Goal: Information Seeking & Learning: Find specific page/section

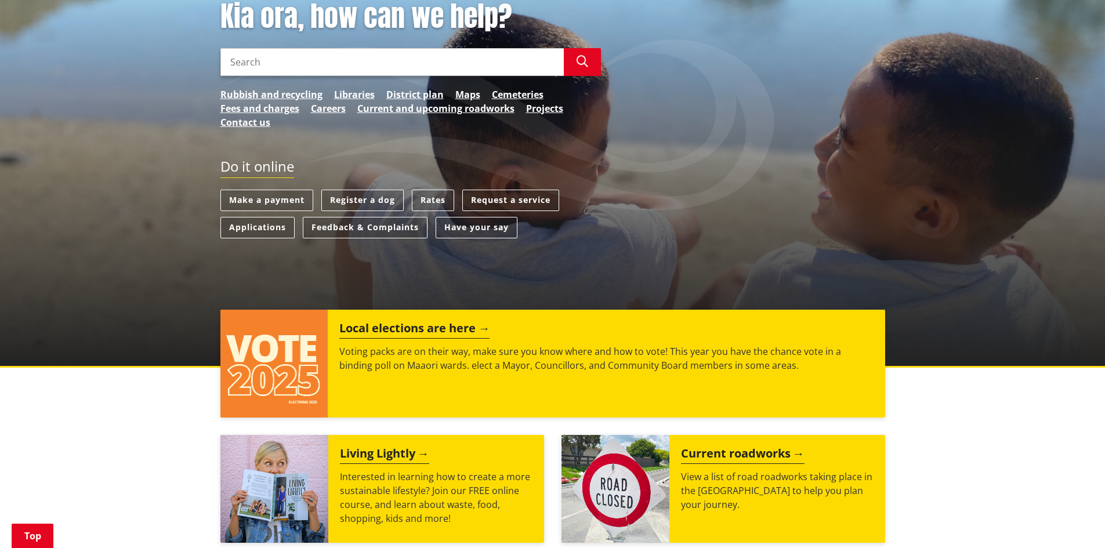
scroll to position [174, 0]
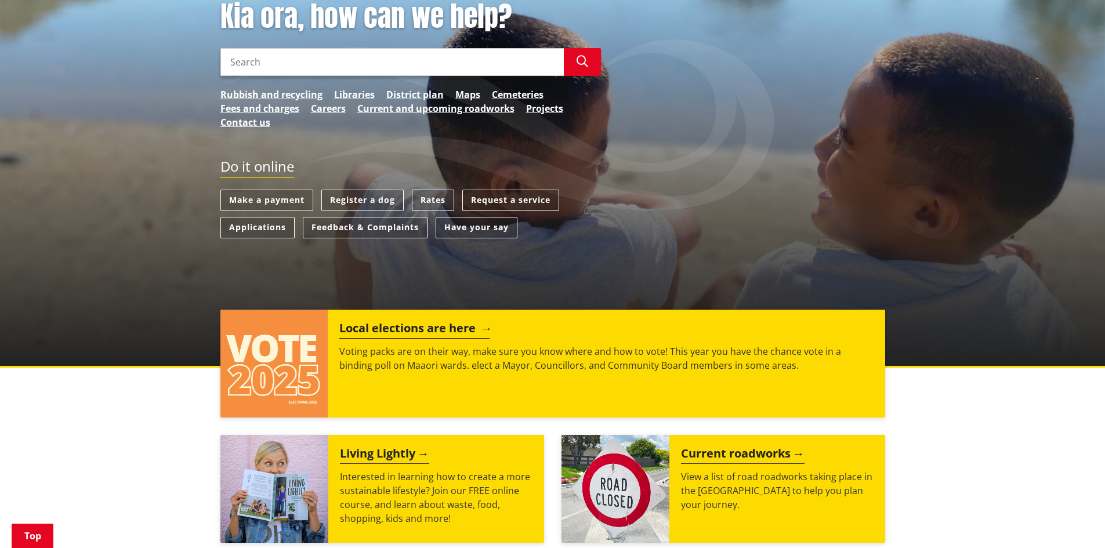
click at [365, 326] on h2 "Local elections are here" at bounding box center [414, 329] width 150 height 17
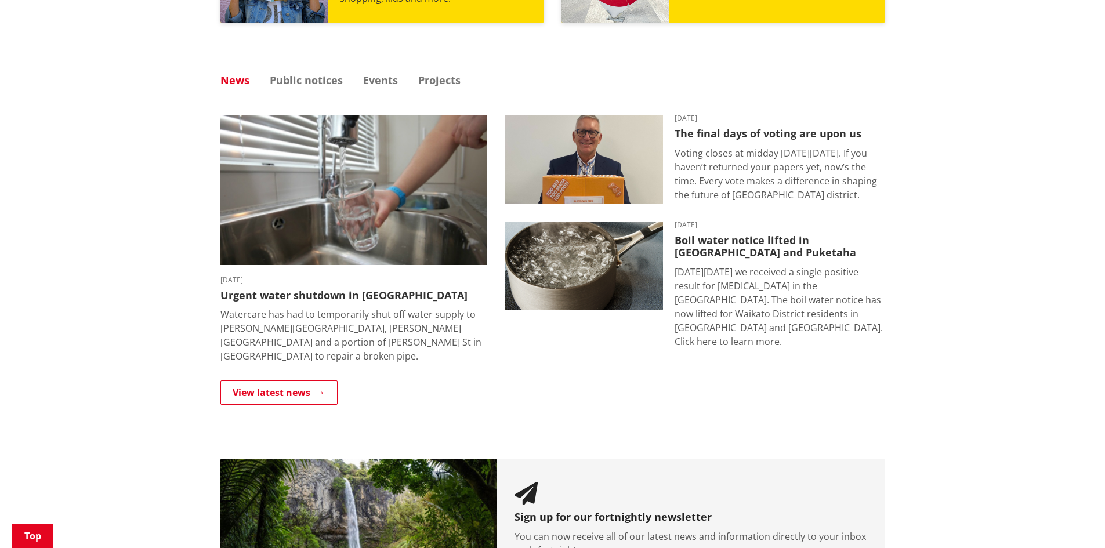
scroll to position [638, 0]
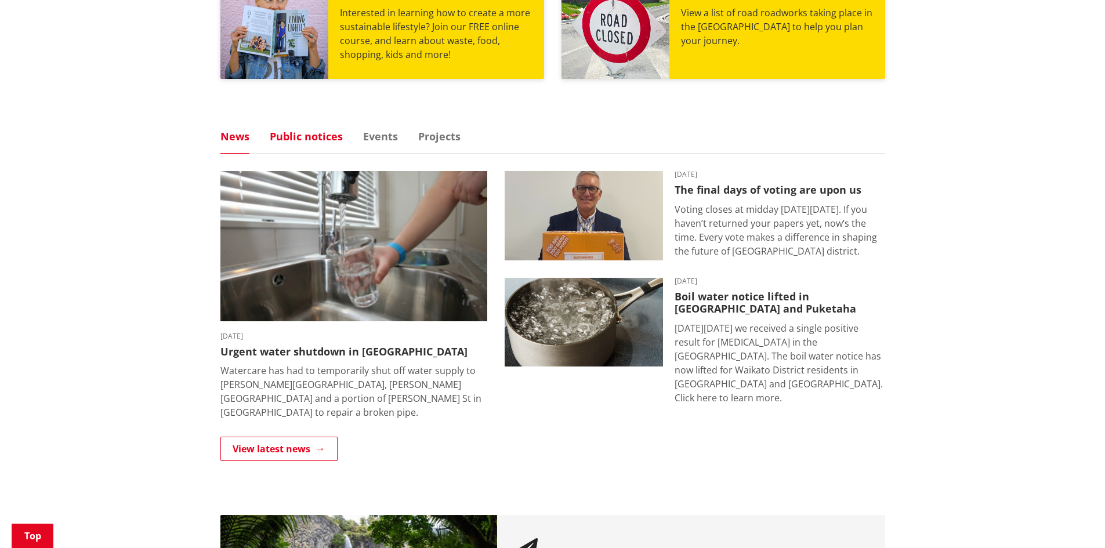
click at [321, 139] on link "Public notices" at bounding box center [306, 136] width 73 height 10
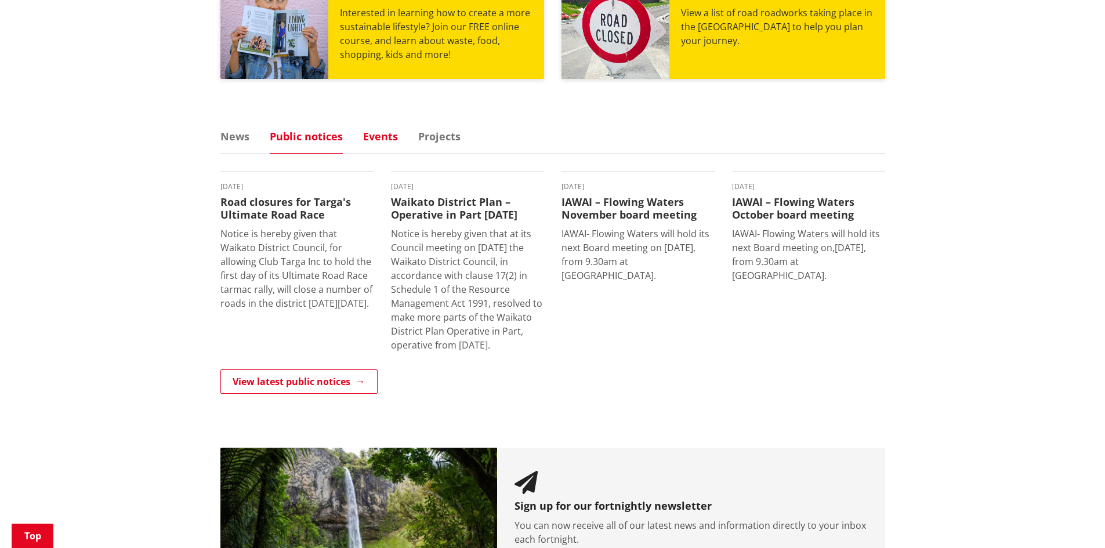
click at [385, 140] on link "Events" at bounding box center [380, 136] width 35 height 10
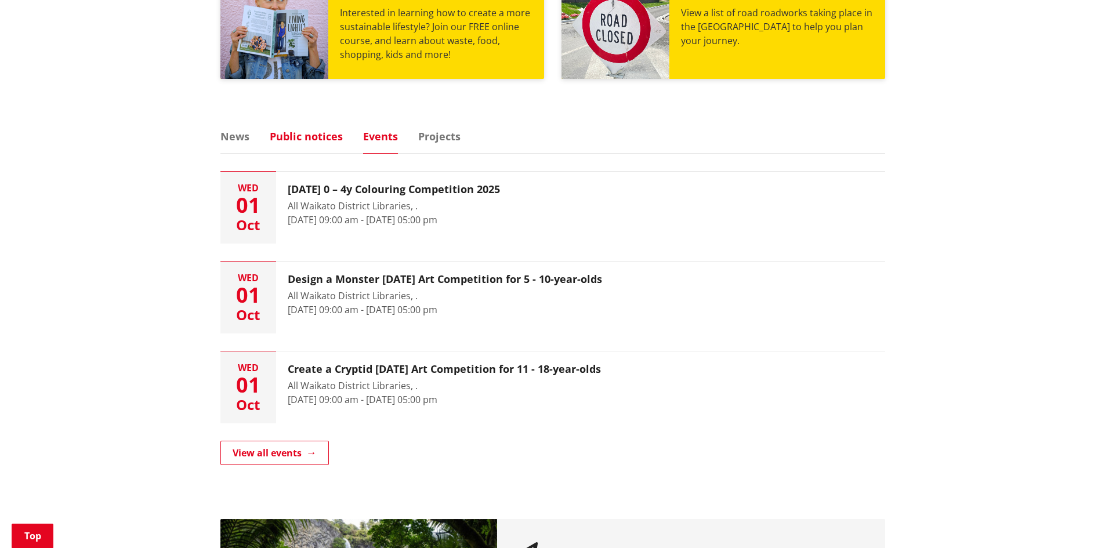
click at [302, 131] on link "Public notices" at bounding box center [306, 136] width 73 height 10
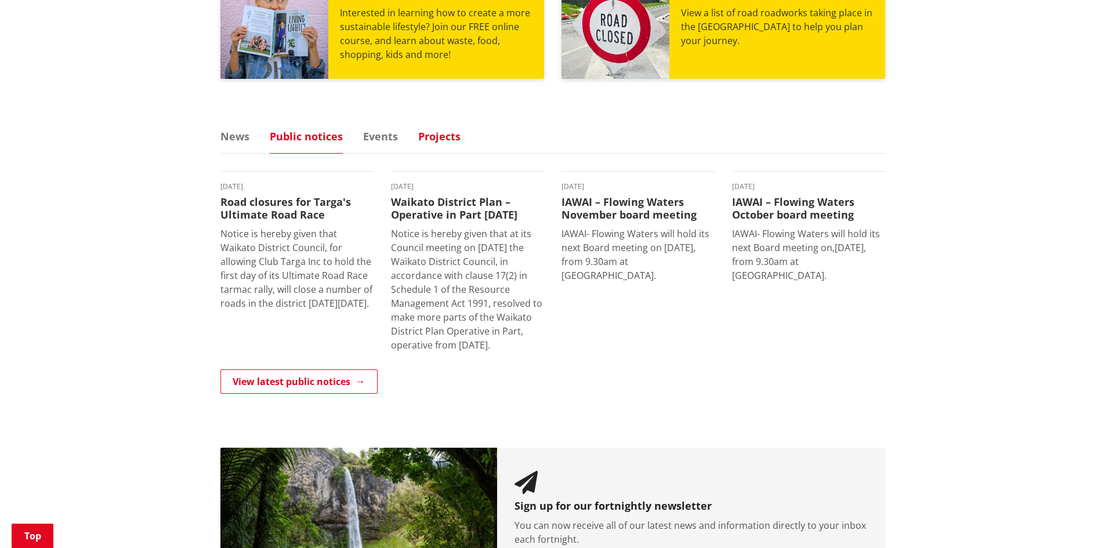
click at [446, 128] on div "Kia ora, how can we help? Search Search Rubbish and recycling Libraries Distric…" at bounding box center [552, 40] width 1105 height 1125
click at [437, 142] on link "Projects" at bounding box center [439, 136] width 42 height 10
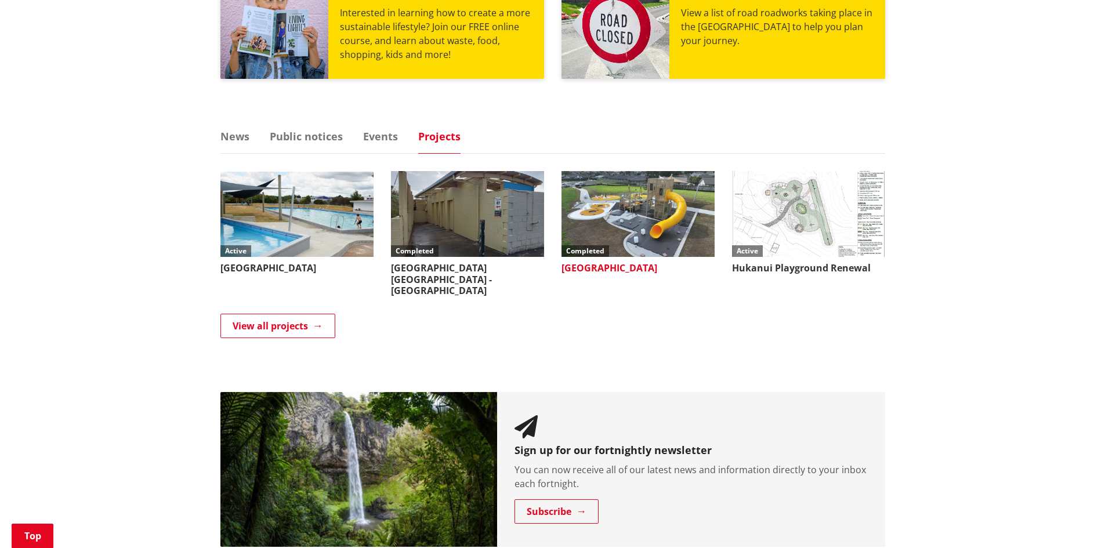
click at [607, 226] on img at bounding box center [638, 214] width 153 height 86
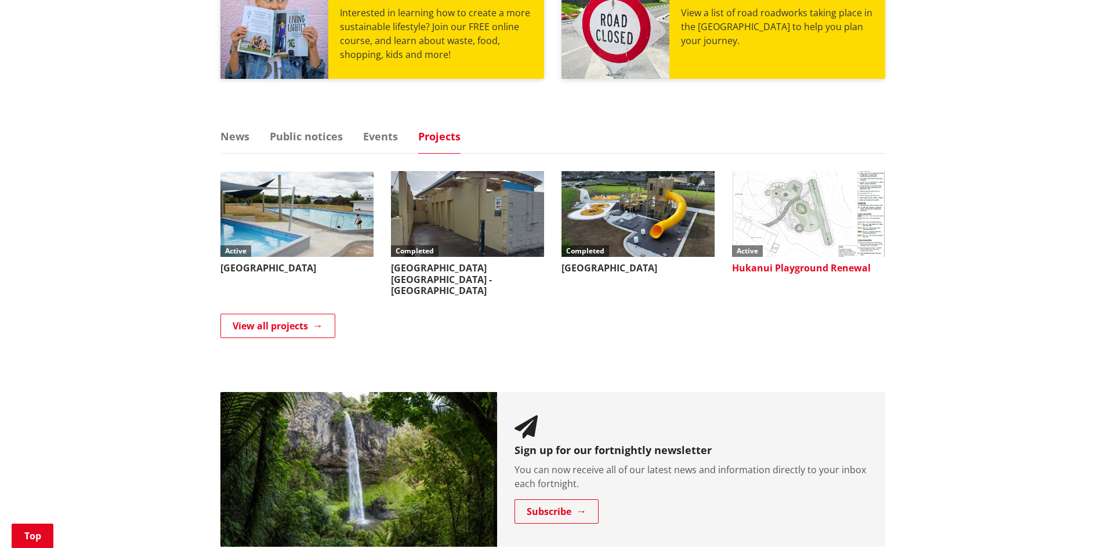
click at [796, 216] on img at bounding box center [808, 214] width 153 height 86
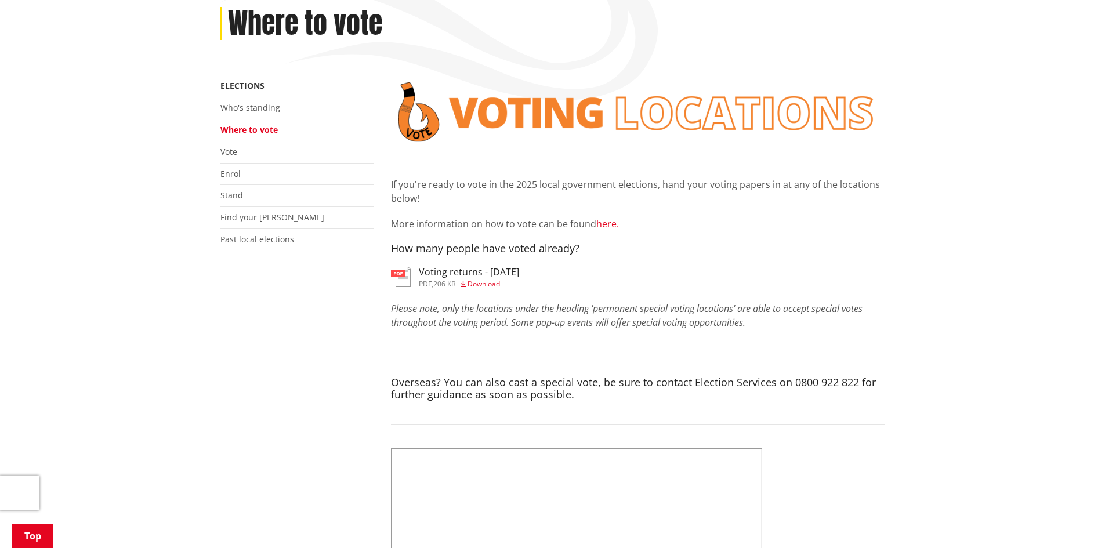
scroll to position [174, 0]
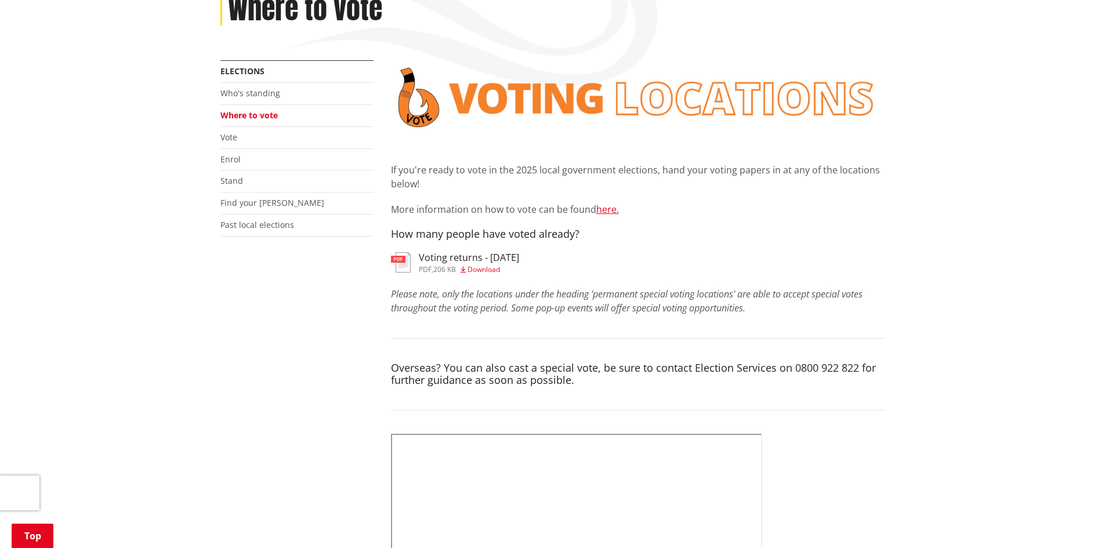
click at [495, 265] on span "Download" at bounding box center [484, 270] width 32 height 10
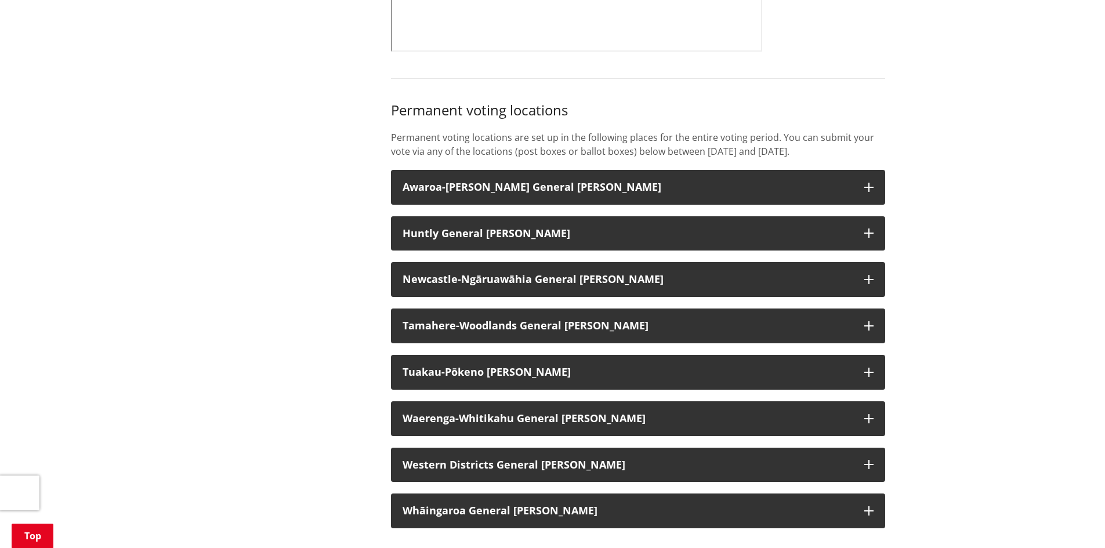
scroll to position [870, 0]
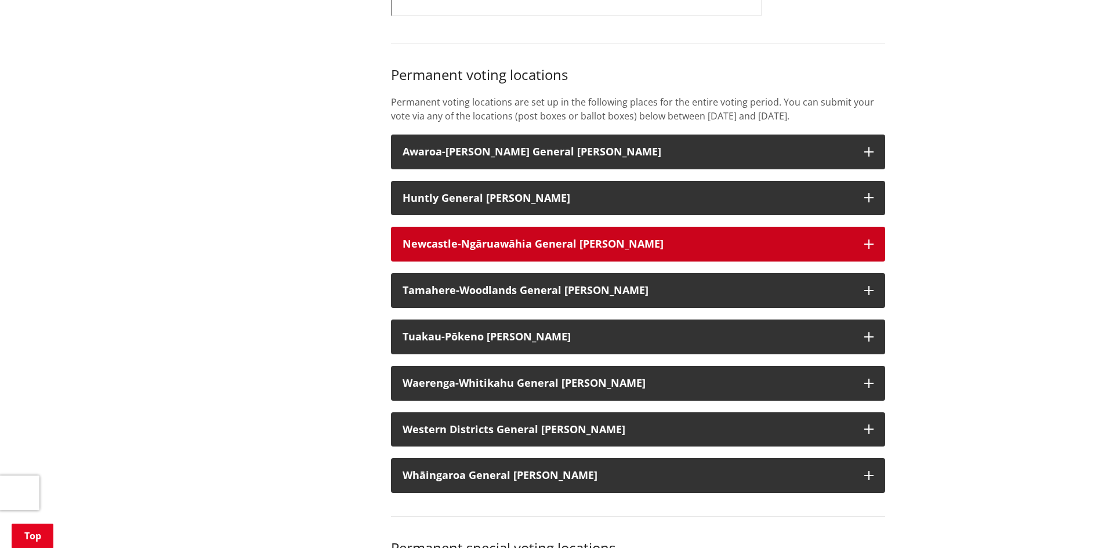
click at [416, 251] on strong "Newcastle-Ngāruawāhia General Ward" at bounding box center [533, 244] width 261 height 14
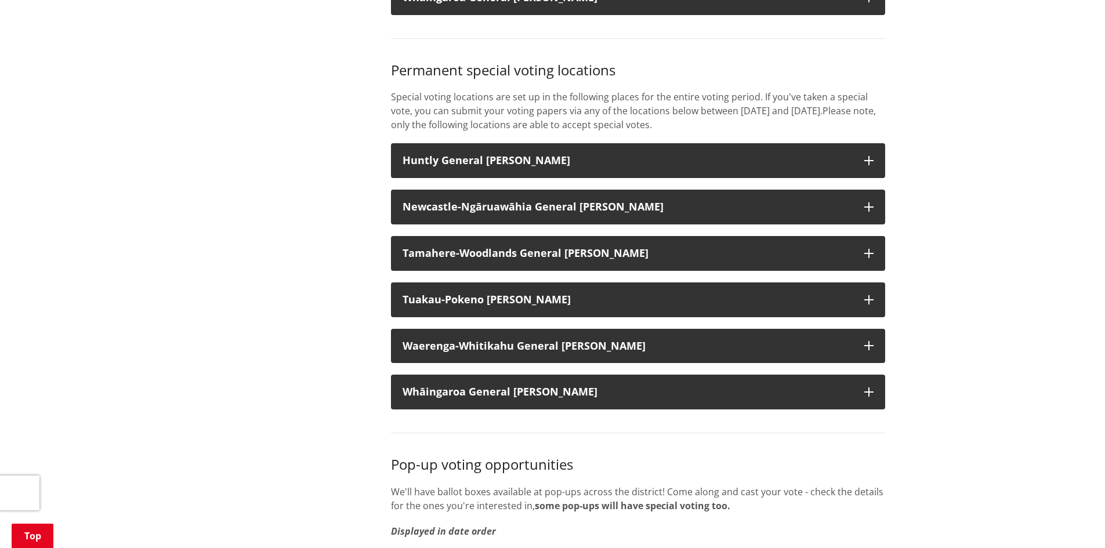
scroll to position [2494, 0]
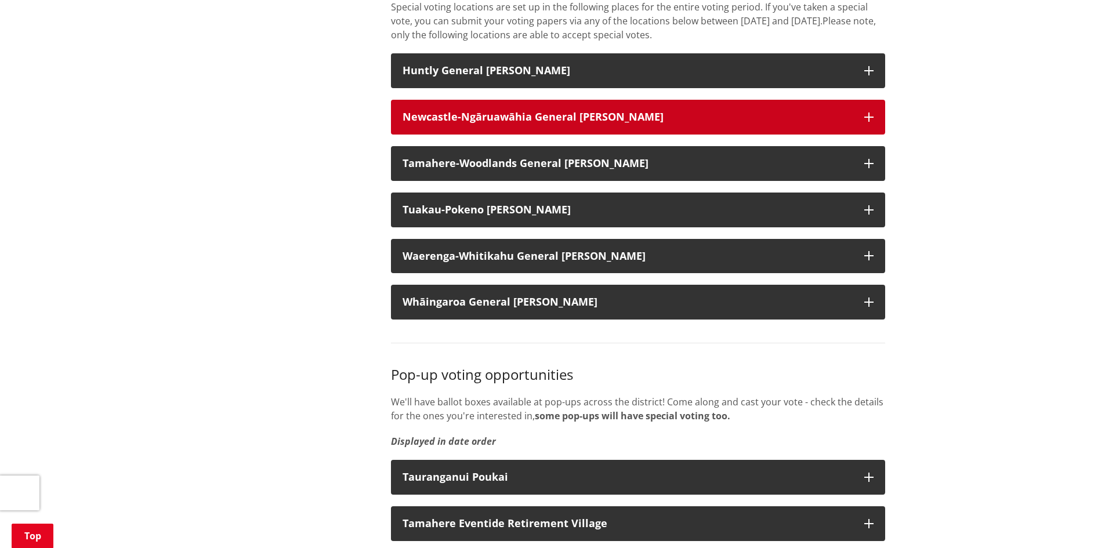
click at [433, 135] on button "Newcastle-Ngāruawāhia General Ward" at bounding box center [638, 117] width 494 height 35
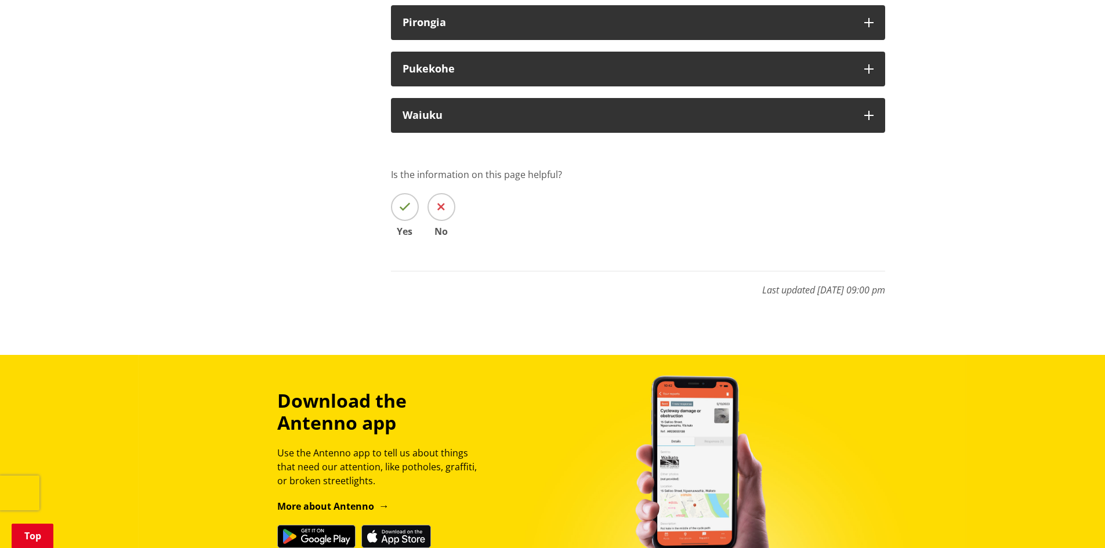
scroll to position [4583, 0]
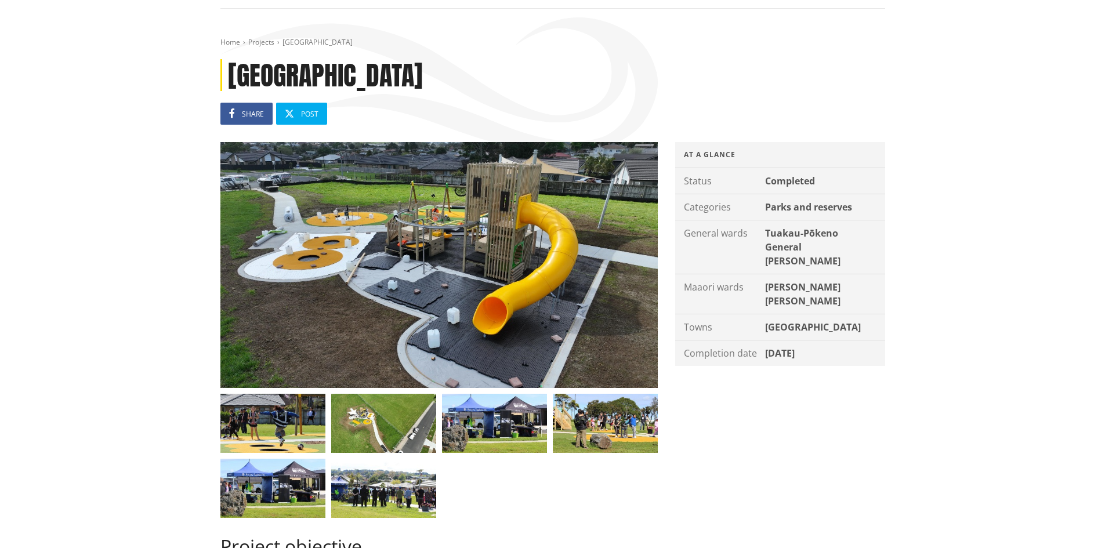
scroll to position [116, 0]
